Goal: Information Seeking & Learning: Learn about a topic

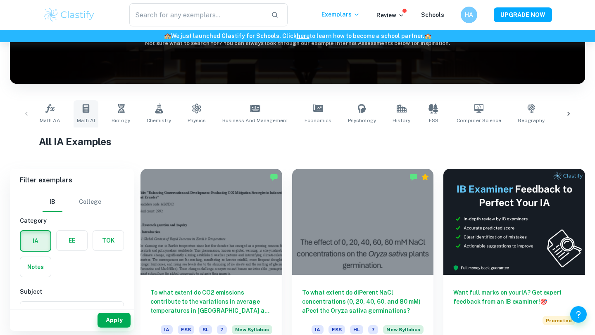
scroll to position [109, 0]
click at [85, 119] on span "Math AI" at bounding box center [86, 120] width 18 height 7
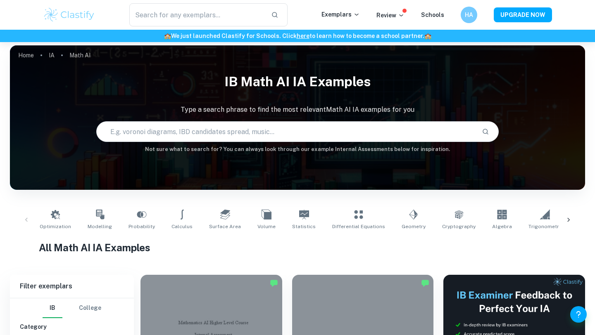
scroll to position [348, 0]
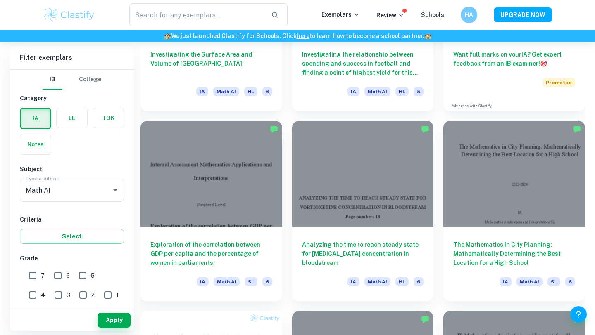
click at [31, 278] on input "7" at bounding box center [32, 276] width 17 height 17
checkbox input "true"
click at [110, 318] on button "Apply" at bounding box center [113, 320] width 33 height 15
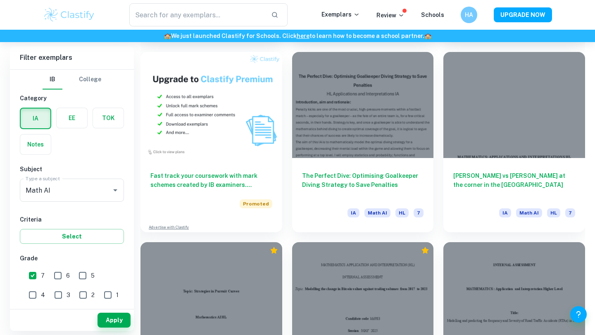
scroll to position [608, 0]
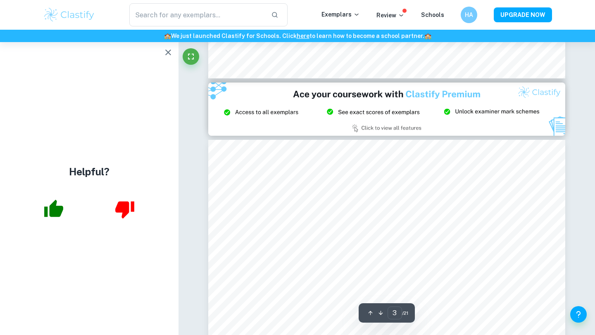
scroll to position [1041, 0]
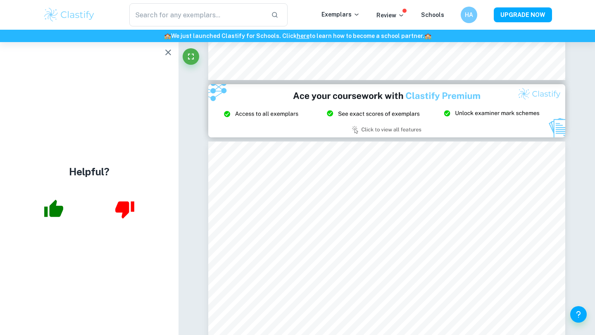
type input "2"
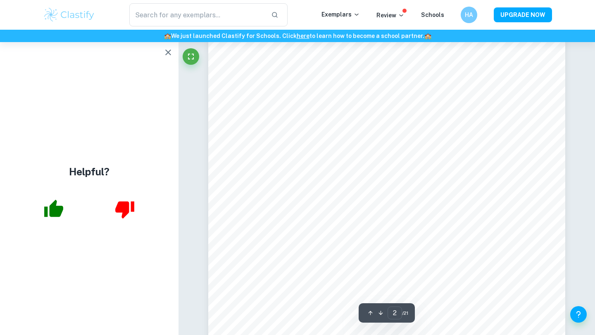
scroll to position [782, 0]
